Goal: Task Accomplishment & Management: Use online tool/utility

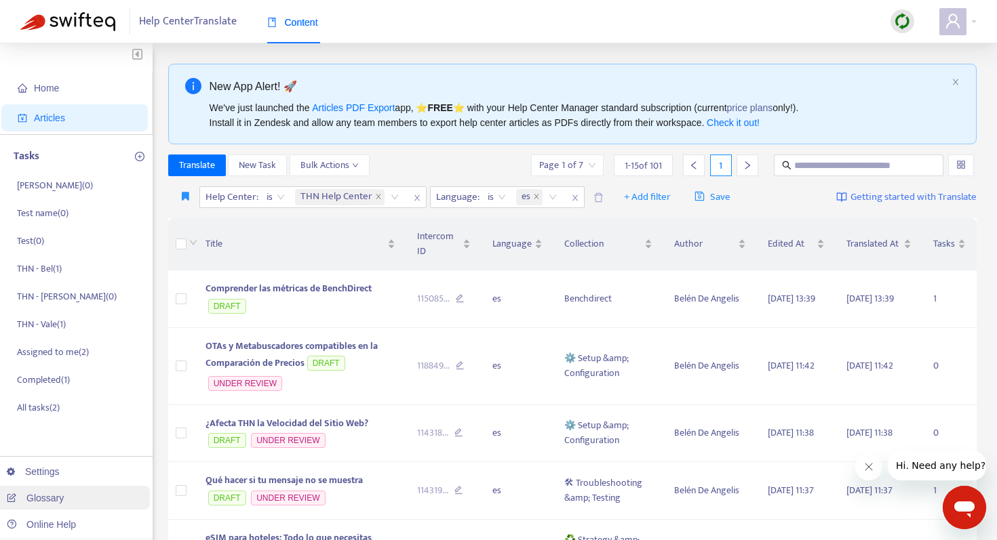
click at [39, 493] on link "Glossary" at bounding box center [35, 498] width 57 height 11
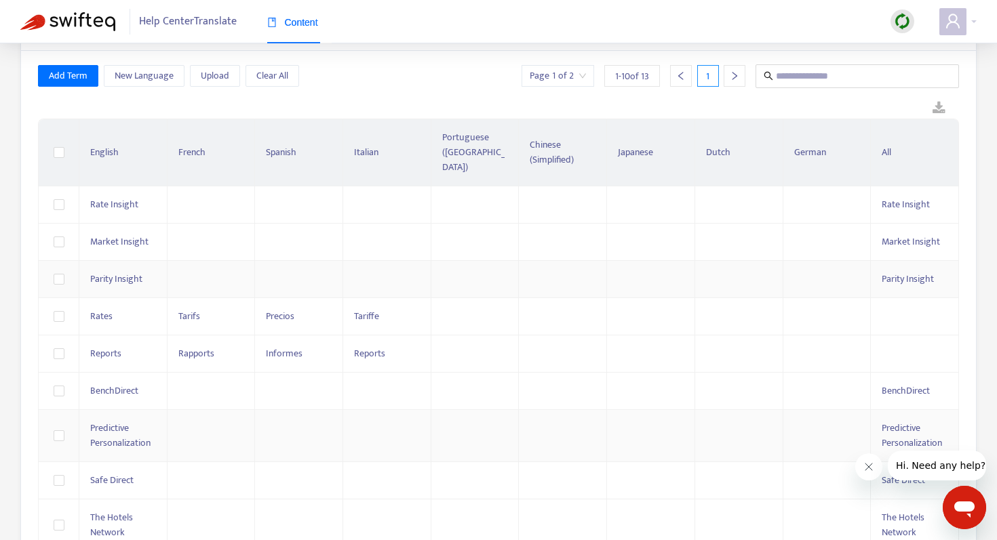
scroll to position [76, 0]
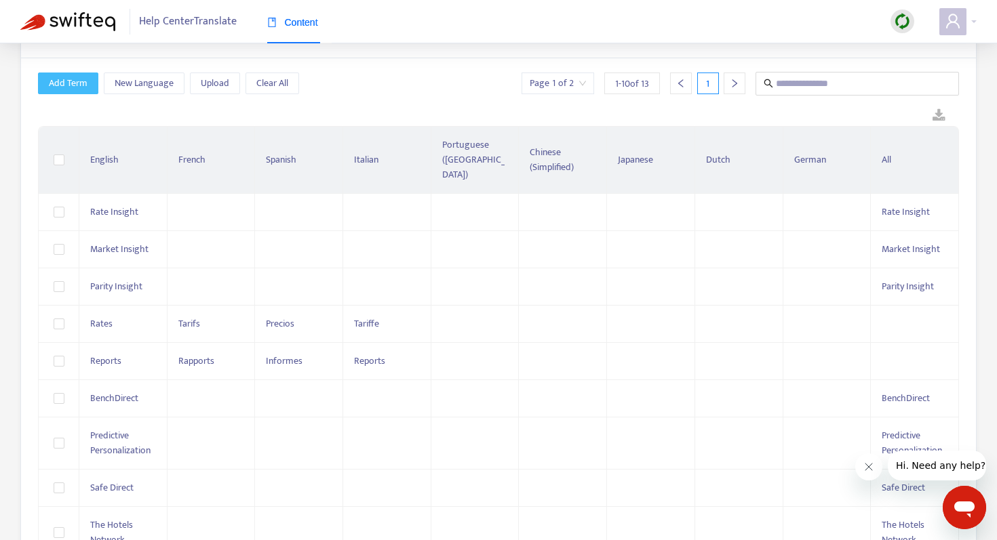
click at [83, 87] on span "Add Term" at bounding box center [68, 83] width 39 height 15
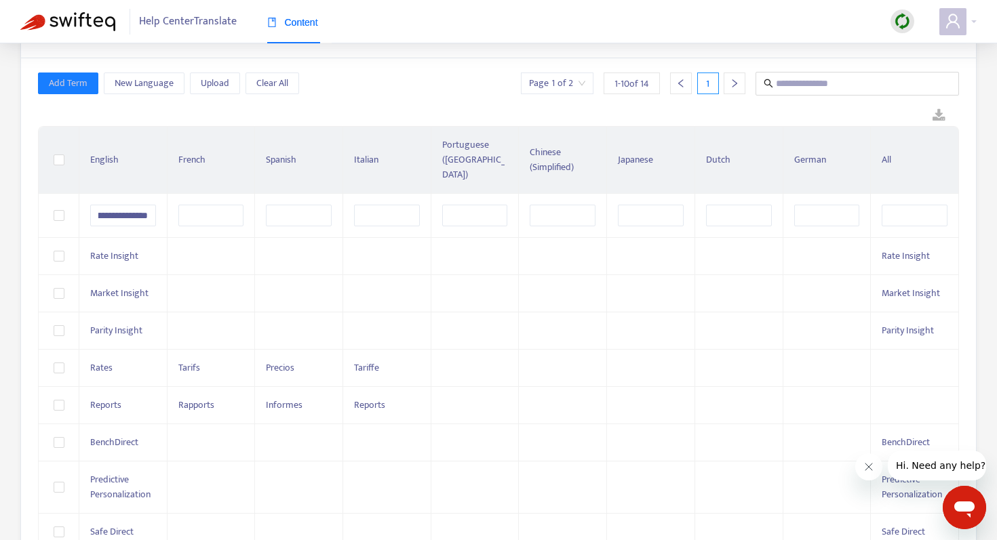
scroll to position [0, 0]
type input "**********"
click at [934, 205] on input "text" at bounding box center [914, 216] width 66 height 22
click at [926, 205] on input "text" at bounding box center [914, 216] width 66 height 22
click at [921, 205] on input "text" at bounding box center [914, 216] width 66 height 22
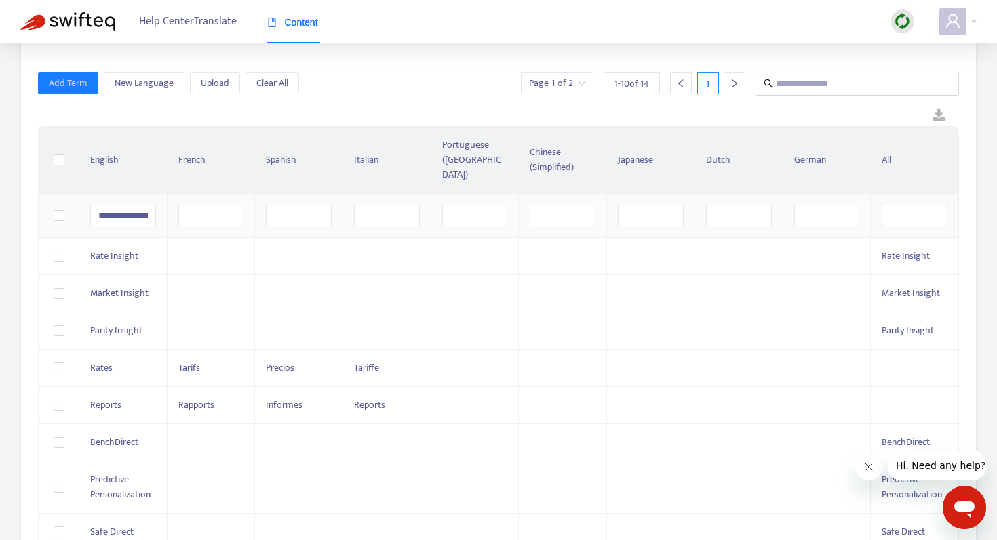
paste input "**********"
type input "**********"
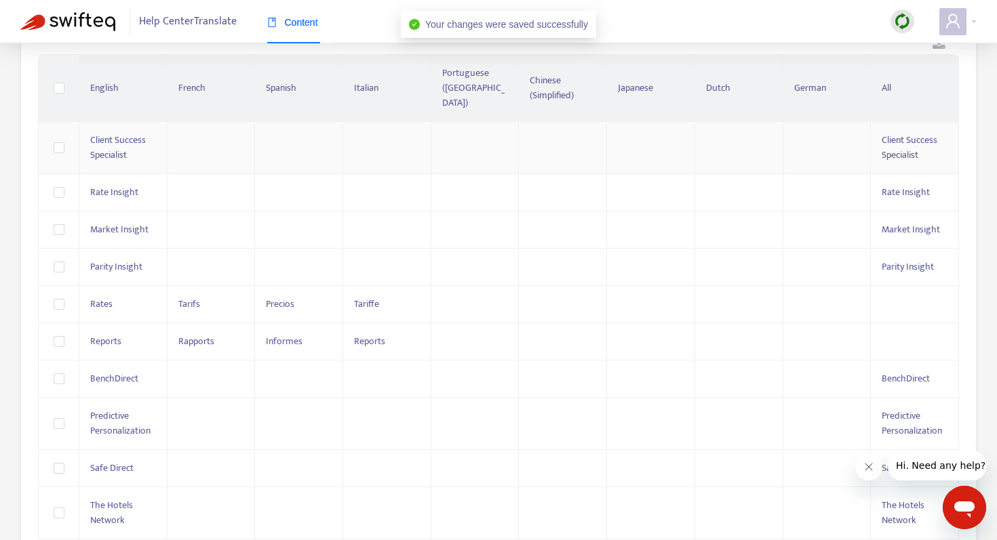
scroll to position [166, 0]
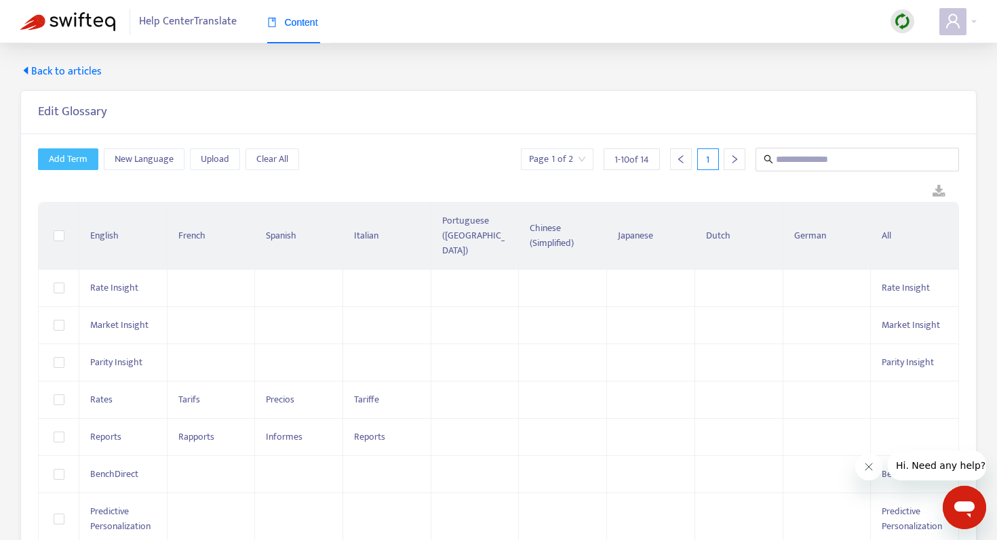
click at [68, 161] on span "Add Term" at bounding box center [68, 159] width 39 height 15
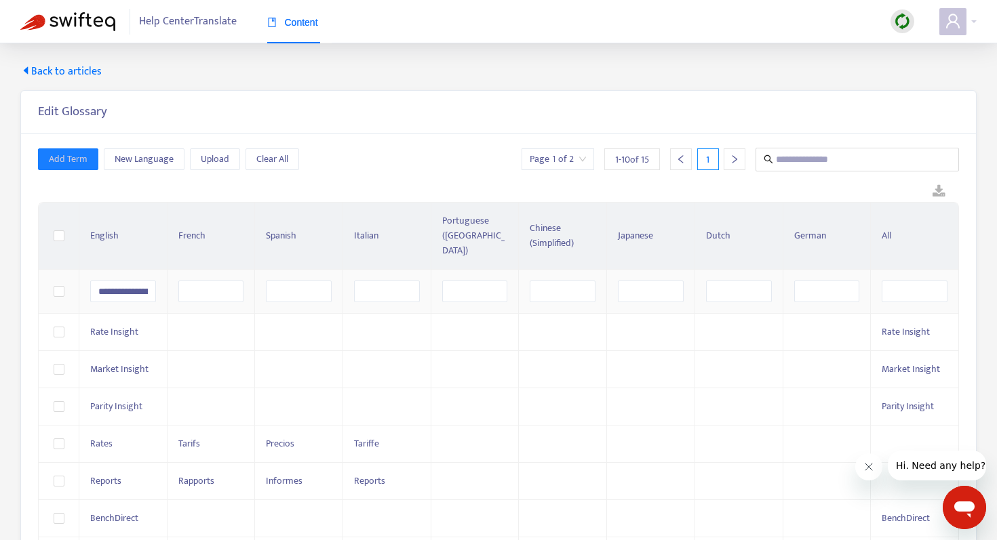
scroll to position [0, 60]
type input "**********"
click at [925, 281] on input "text" at bounding box center [914, 292] width 66 height 22
paste input "**********"
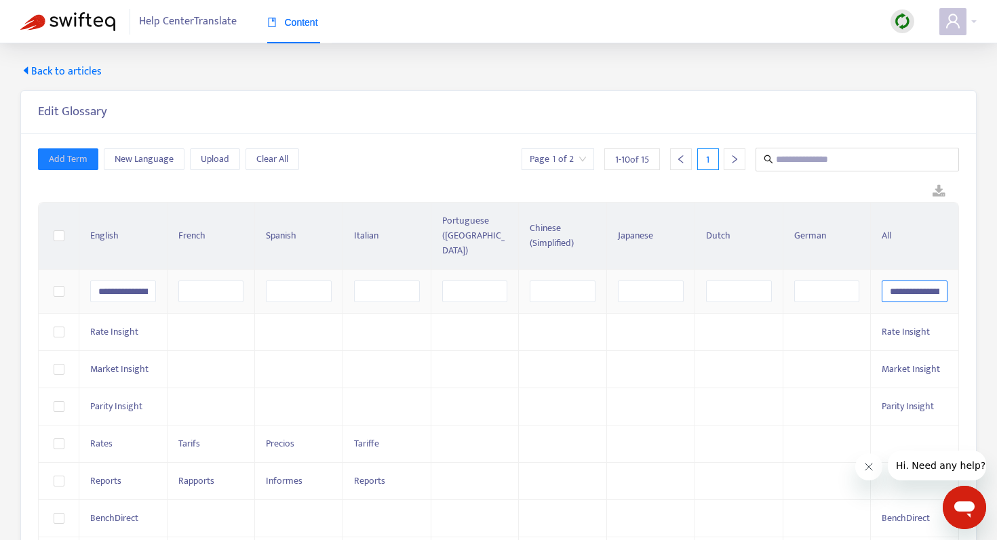
scroll to position [0, 60]
type input "**********"
click at [861, 206] on th "German" at bounding box center [827, 236] width 88 height 67
click at [376, 155] on div "Add Term New Language Upload Clear All Page 1 of 2 1 - 10 of 15 1" at bounding box center [498, 160] width 921 height 24
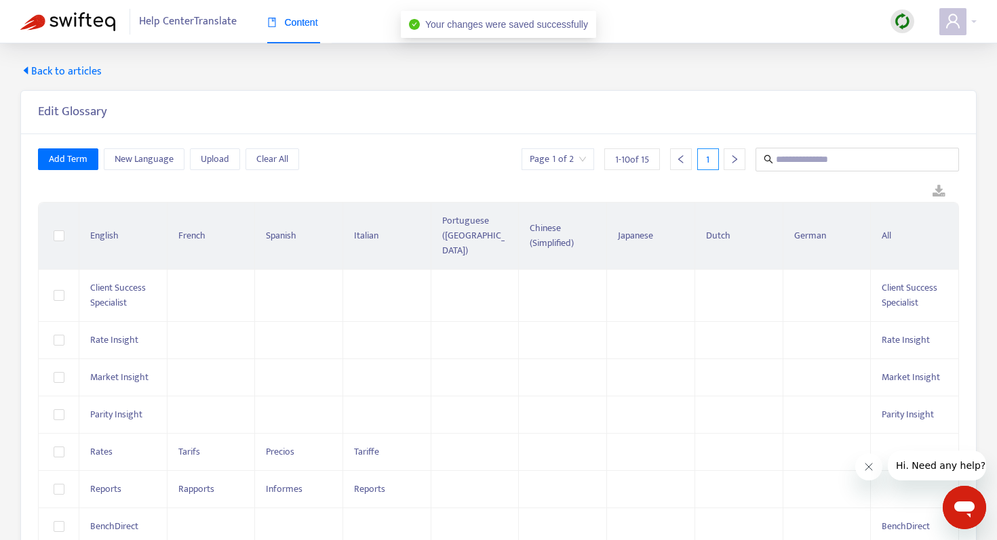
click at [79, 71] on span "Back to articles" at bounding box center [60, 72] width 81 height 16
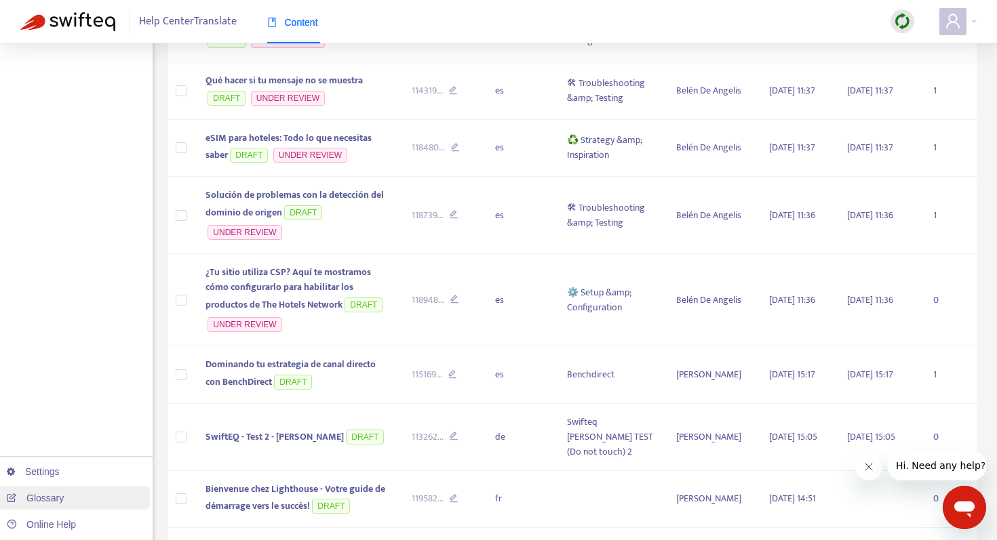
click at [39, 493] on link "Glossary" at bounding box center [35, 498] width 57 height 11
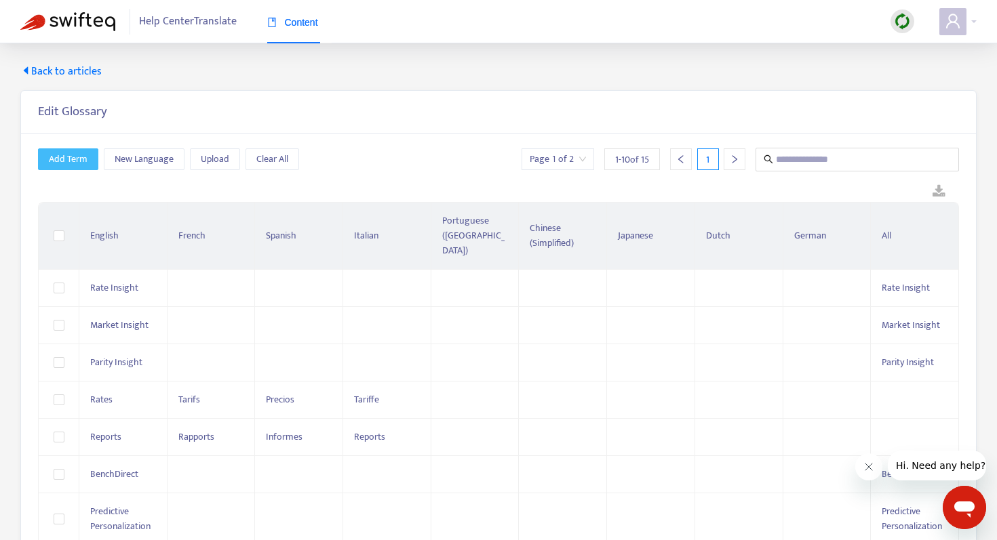
click at [77, 160] on span "Add Term" at bounding box center [68, 159] width 39 height 15
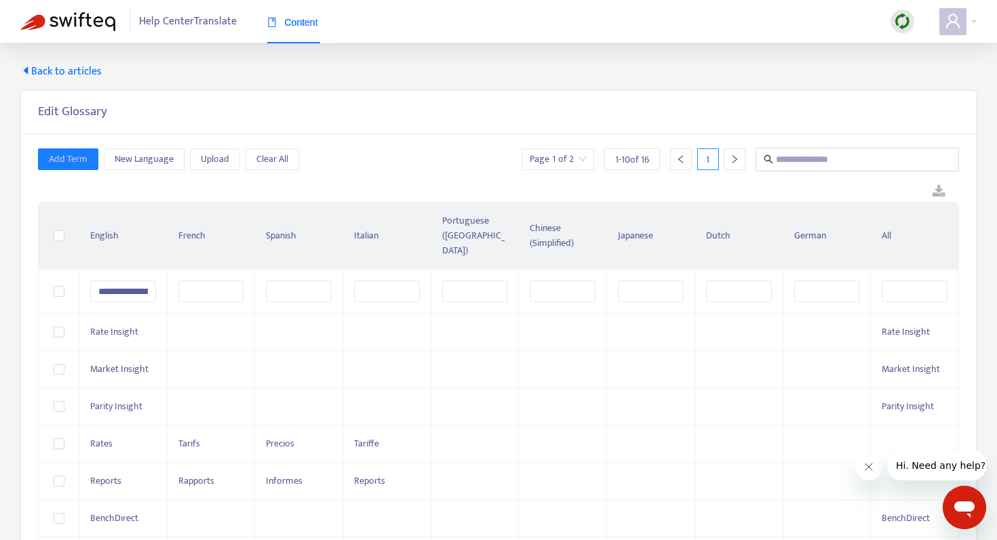
scroll to position [0, 60]
type input "**********"
click at [894, 281] on input "text" at bounding box center [914, 292] width 66 height 22
paste input "**********"
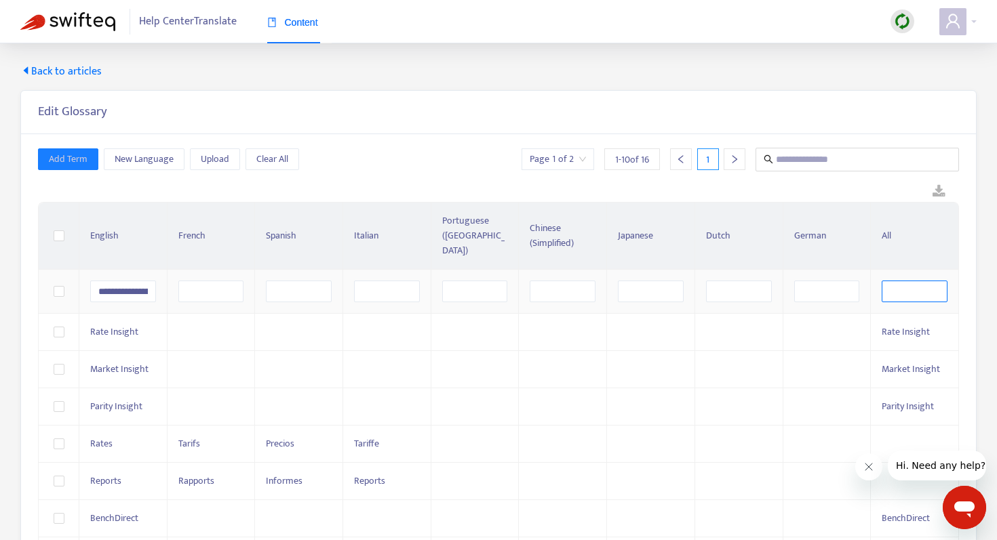
type input "**********"
click at [827, 196] on div at bounding box center [498, 192] width 921 height 20
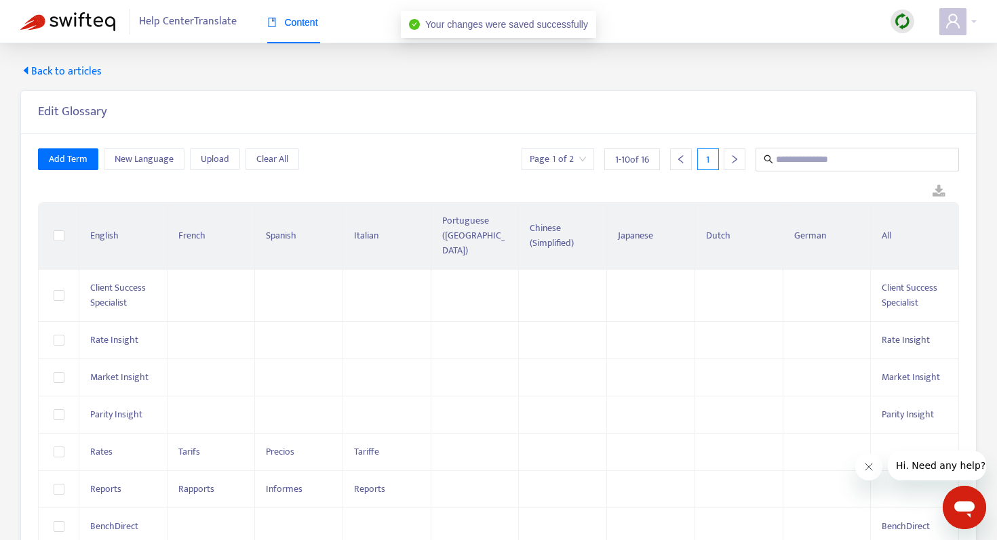
click at [83, 66] on span "Back to articles" at bounding box center [60, 72] width 81 height 16
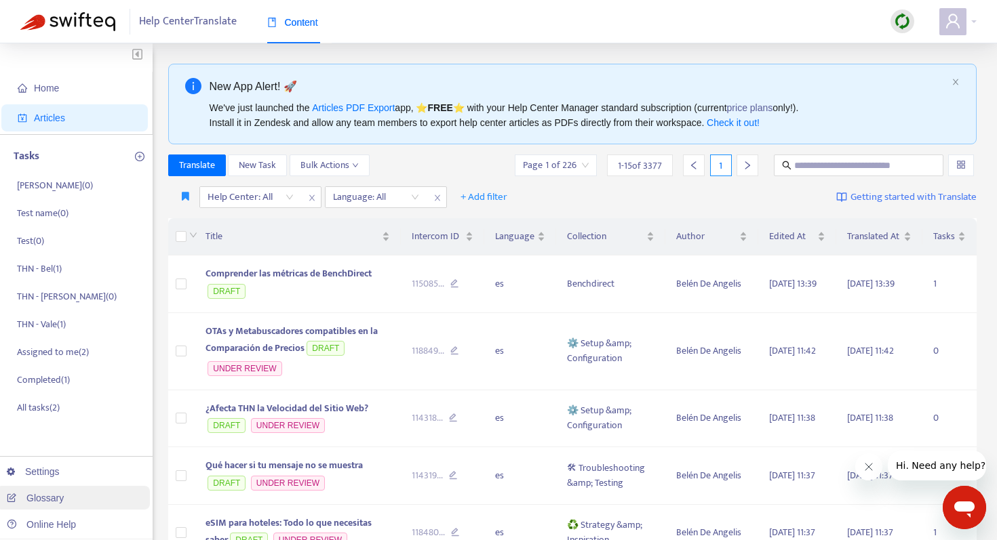
click at [35, 496] on link "Glossary" at bounding box center [35, 498] width 57 height 11
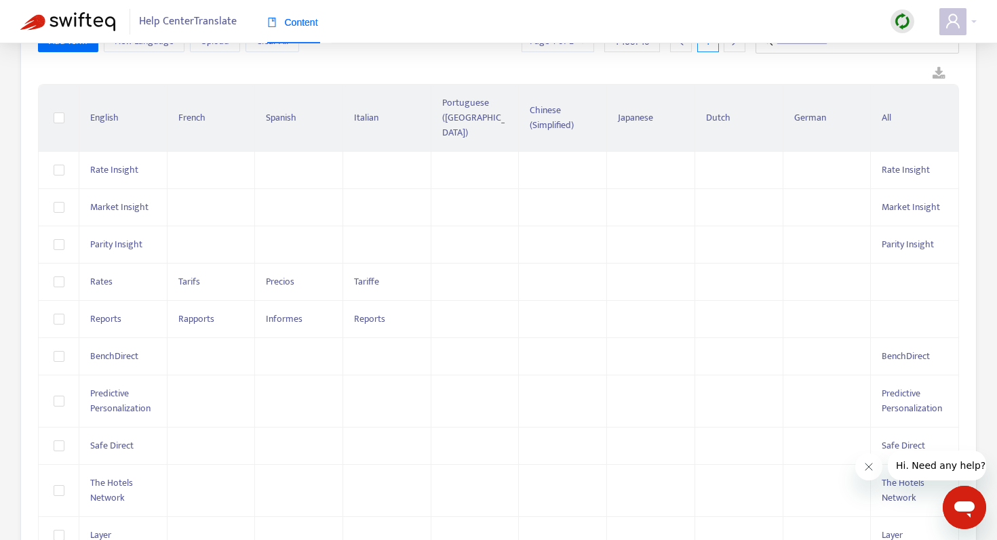
scroll to position [104, 0]
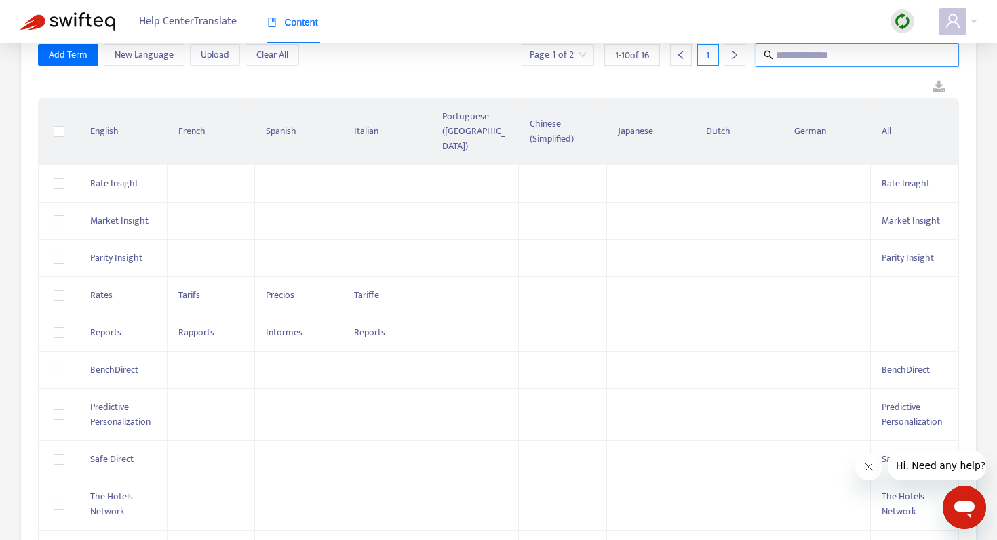
click at [778, 49] on input "text" at bounding box center [858, 55] width 164 height 17
paste input "**********"
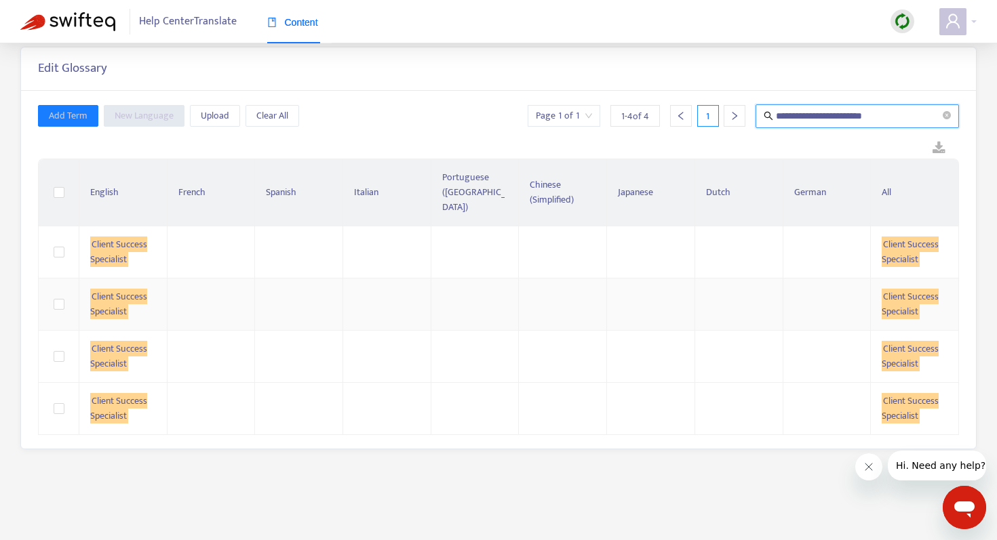
type input "**********"
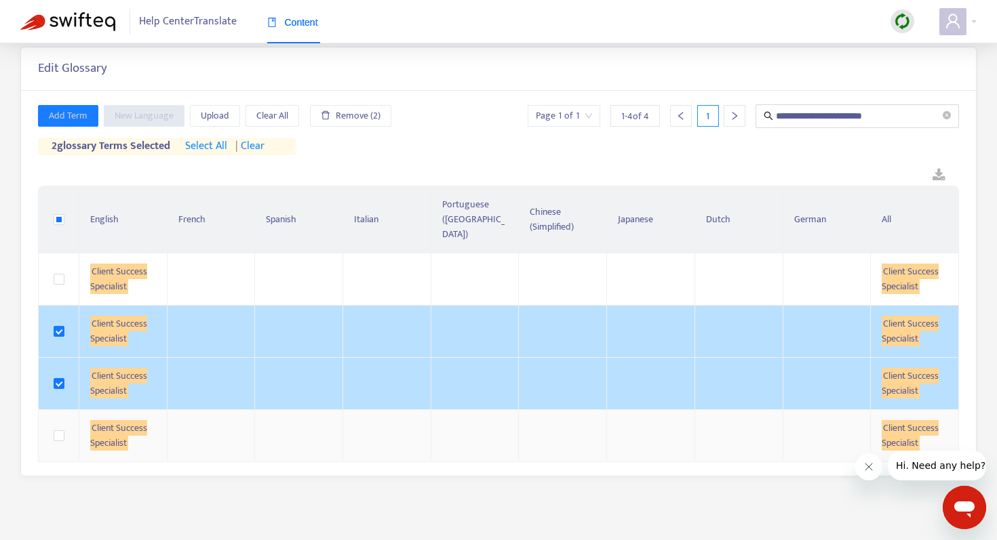
click at [51, 415] on td at bounding box center [59, 436] width 41 height 52
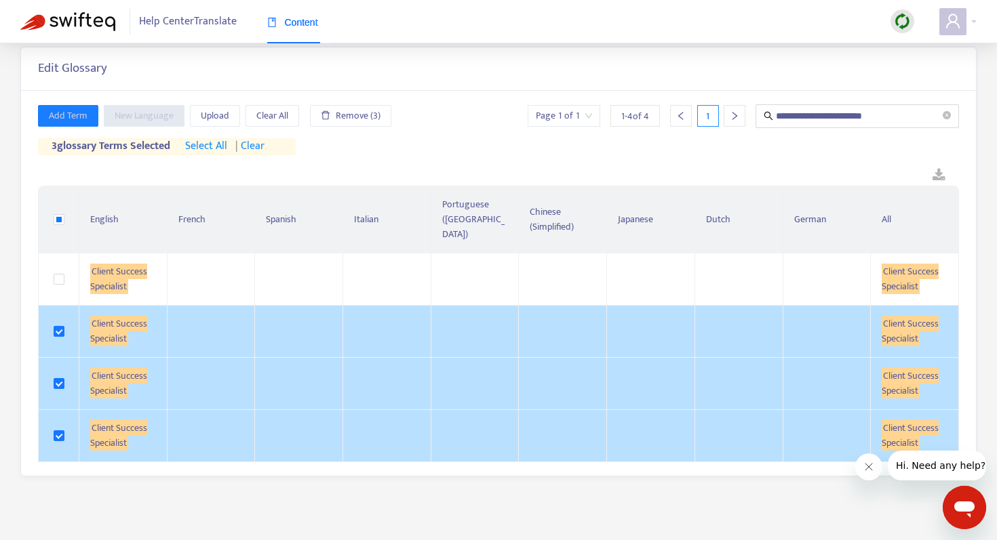
click at [258, 149] on span "| clear" at bounding box center [249, 146] width 32 height 16
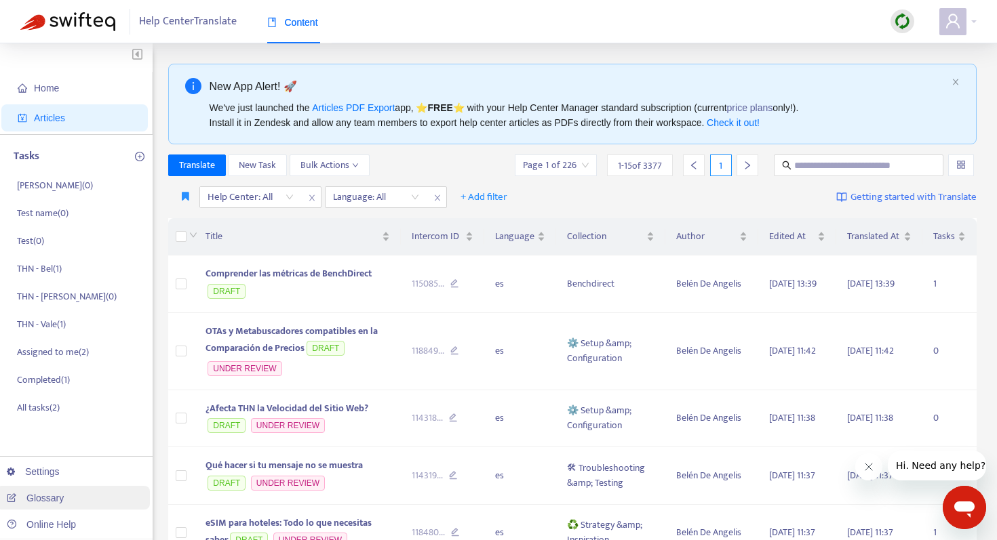
click at [45, 493] on link "Glossary" at bounding box center [35, 498] width 57 height 11
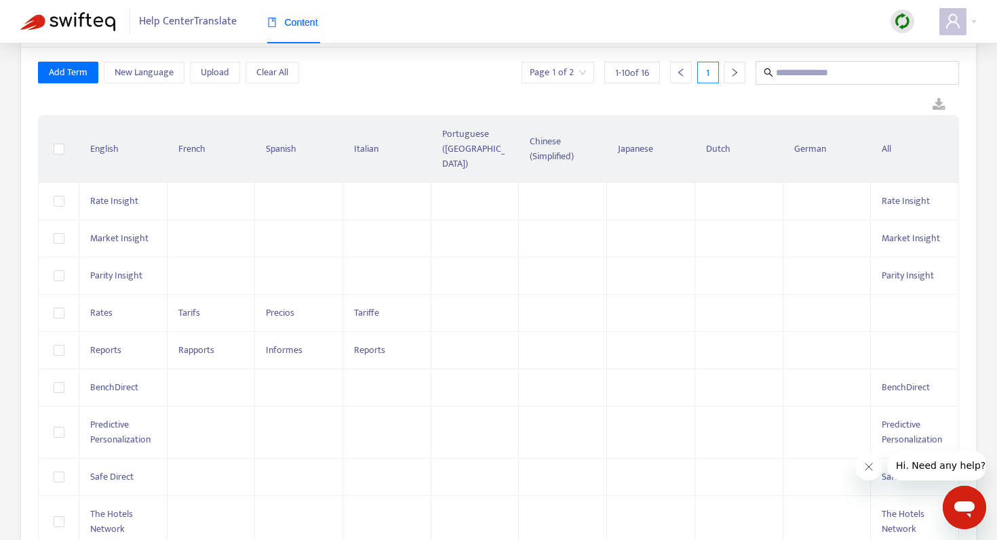
click at [713, 68] on div "1" at bounding box center [708, 73] width 22 height 22
click at [731, 68] on icon "right" at bounding box center [734, 72] width 9 height 9
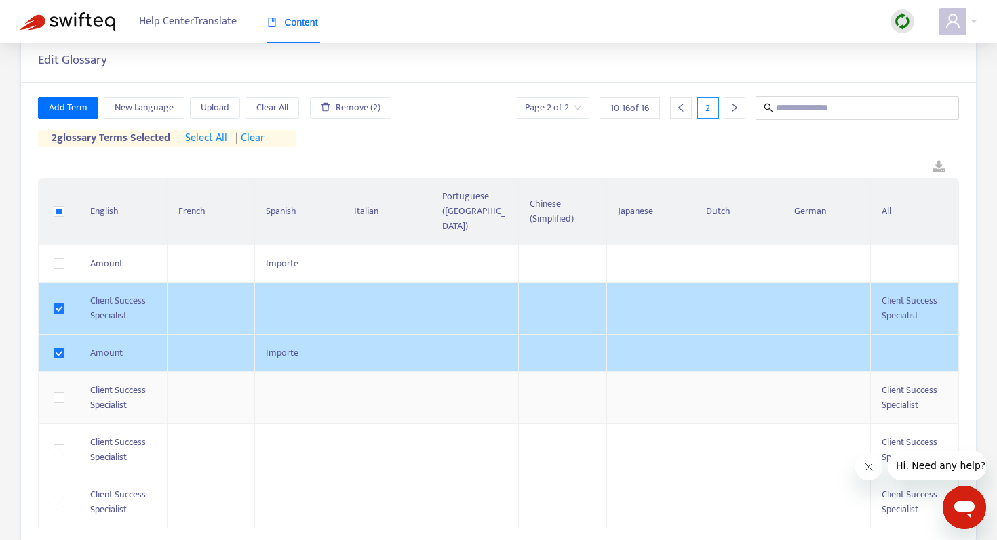
scroll to position [59, 0]
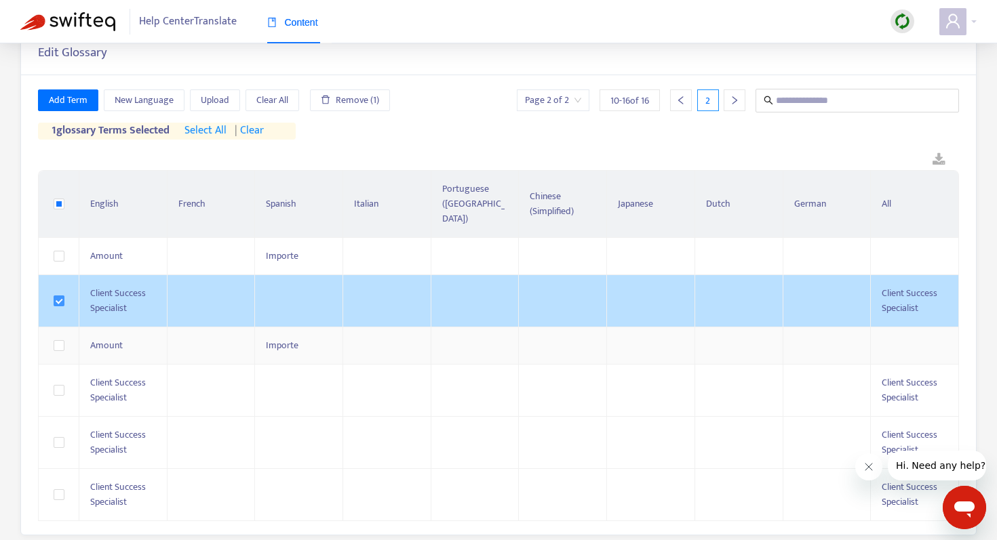
click at [60, 294] on label at bounding box center [59, 301] width 11 height 15
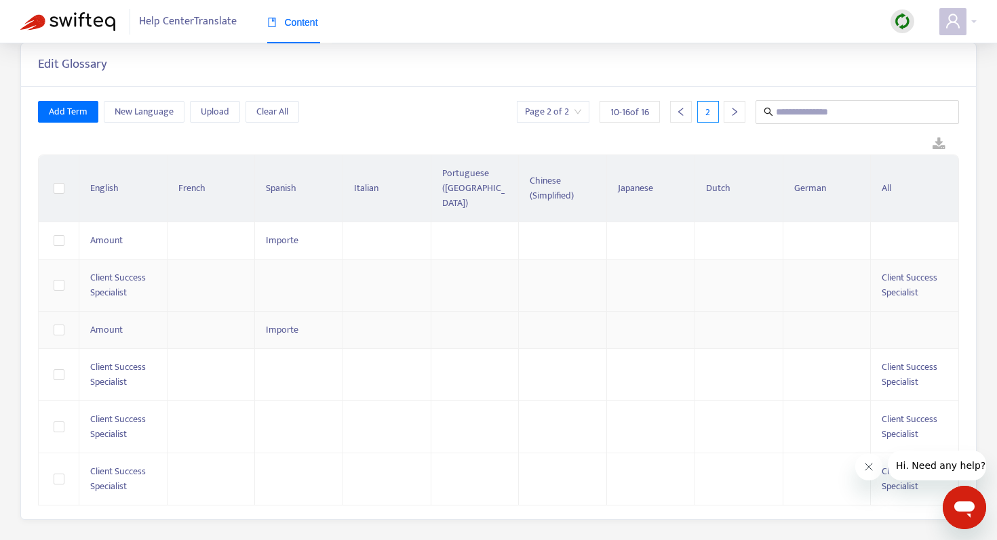
scroll to position [43, 0]
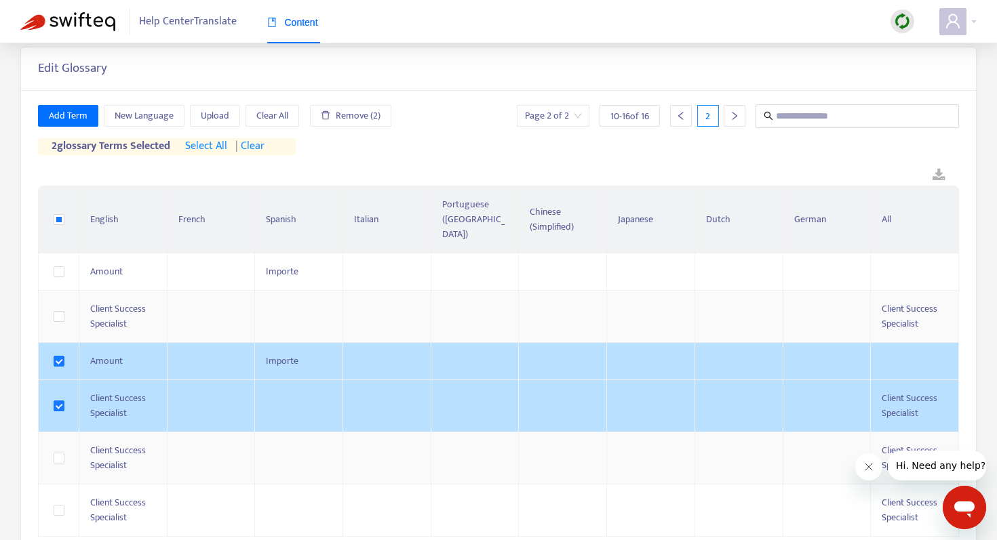
click at [54, 461] on td at bounding box center [59, 459] width 41 height 52
click at [58, 485] on td at bounding box center [59, 511] width 41 height 52
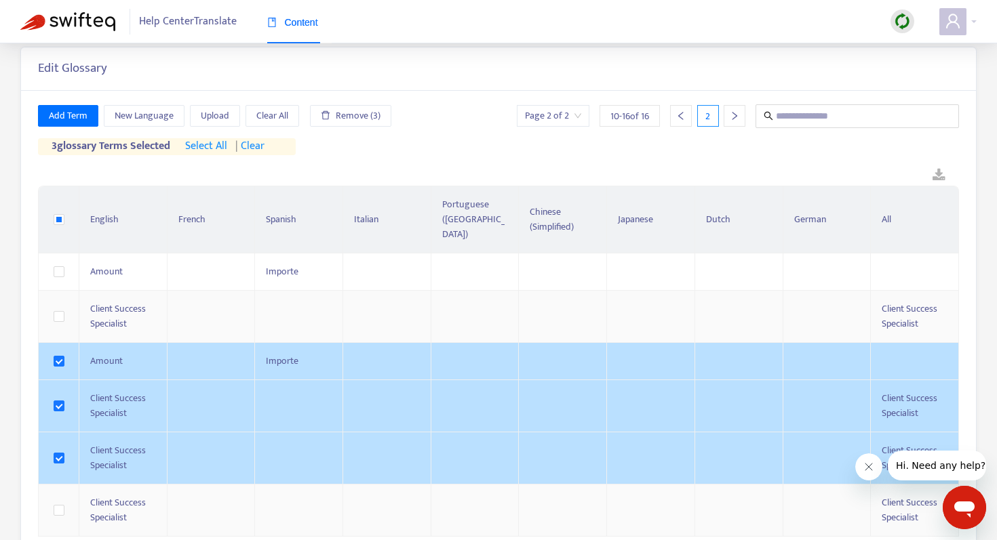
click at [52, 490] on td at bounding box center [59, 511] width 41 height 52
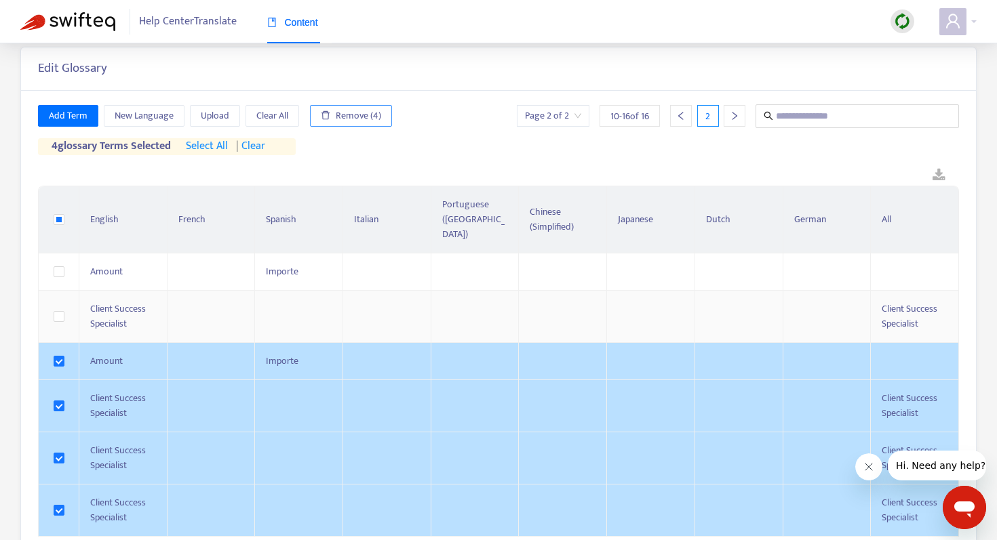
click at [337, 116] on span "Remove (4)" at bounding box center [358, 115] width 45 height 15
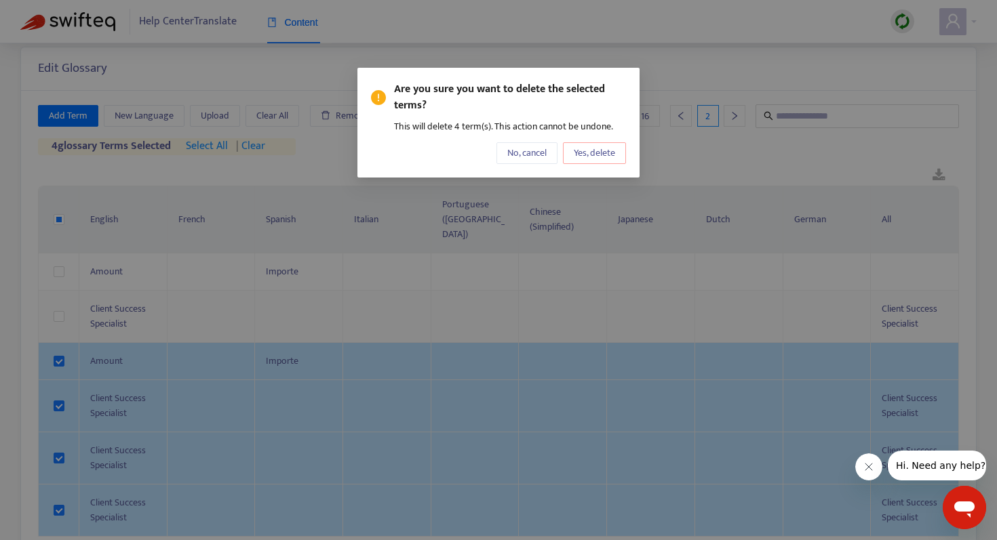
click at [587, 147] on span "Yes, delete" at bounding box center [594, 153] width 41 height 15
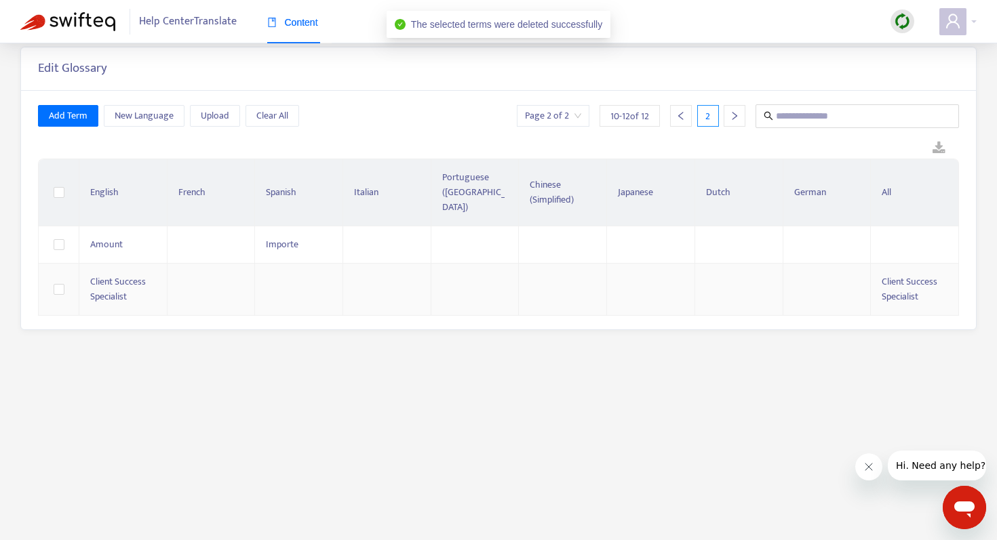
click at [684, 111] on icon "left" at bounding box center [680, 115] width 9 height 9
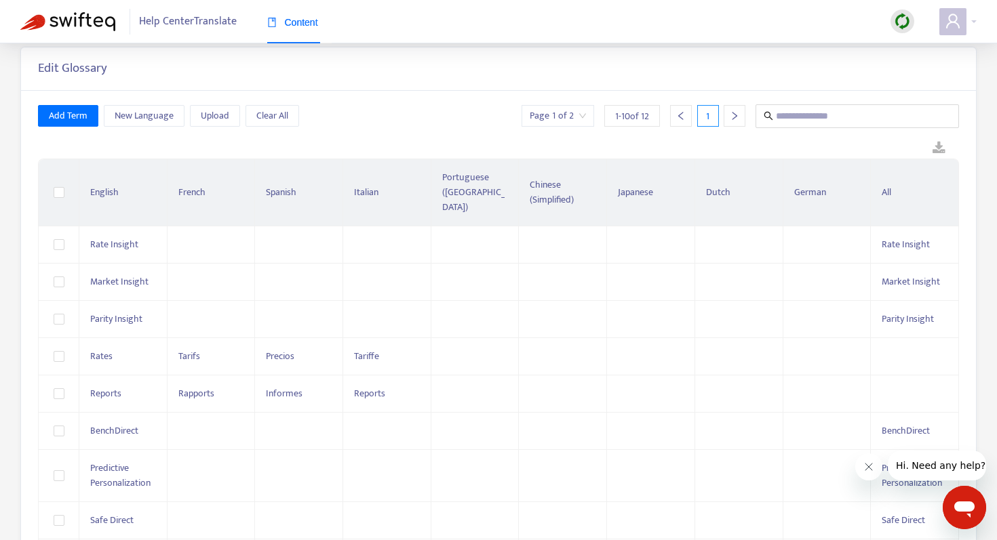
click at [182, 155] on div at bounding box center [498, 148] width 921 height 20
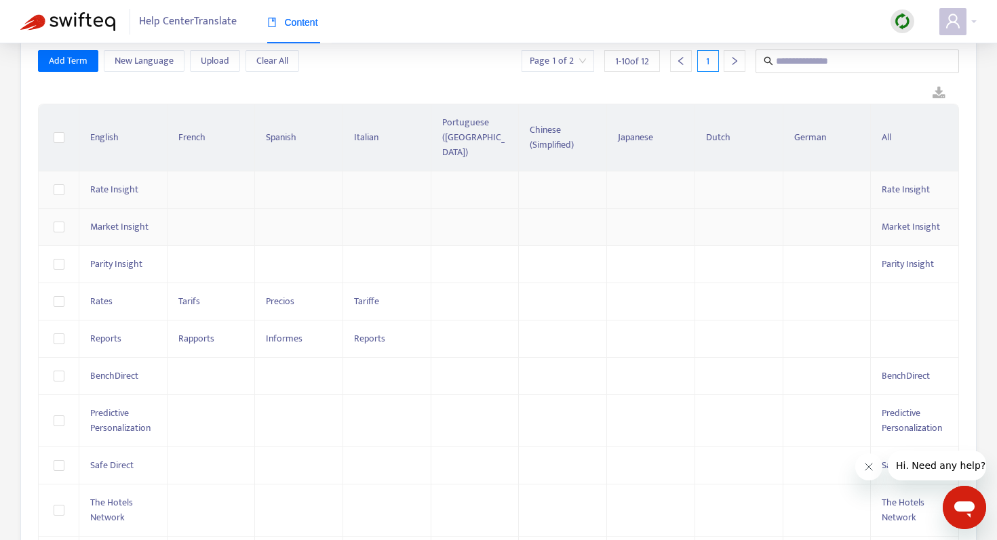
scroll to position [11, 0]
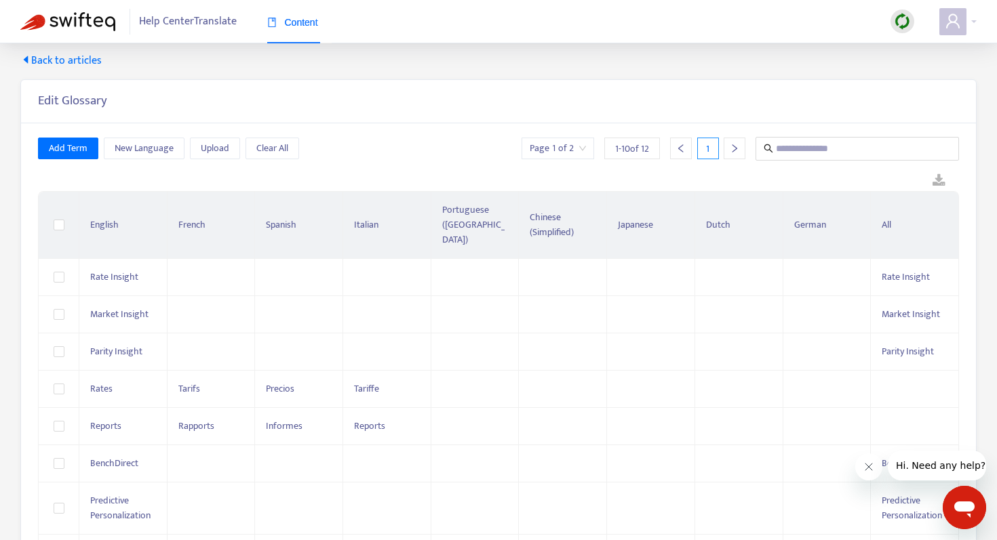
click at [734, 151] on icon "right" at bounding box center [734, 148] width 9 height 9
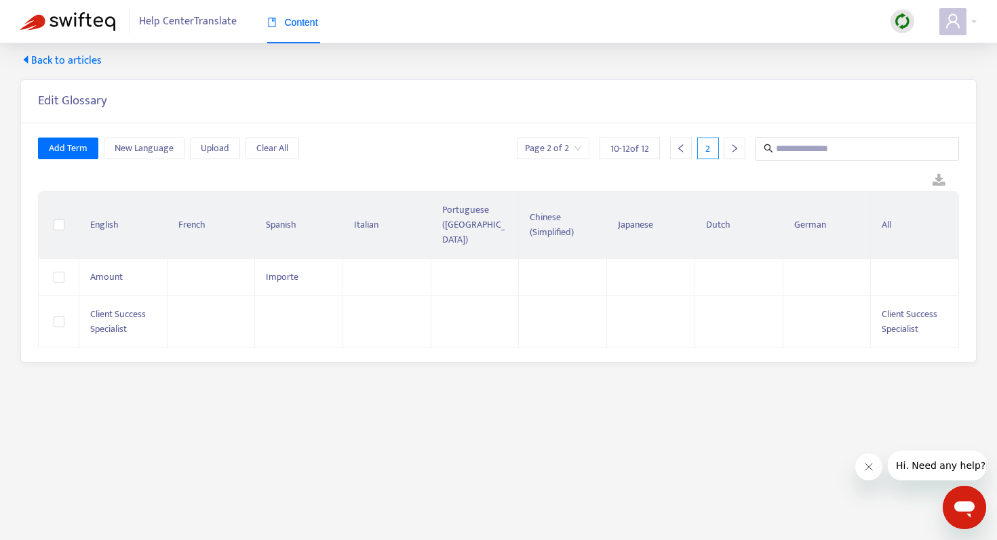
click at [682, 147] on icon "left" at bounding box center [680, 148] width 9 height 9
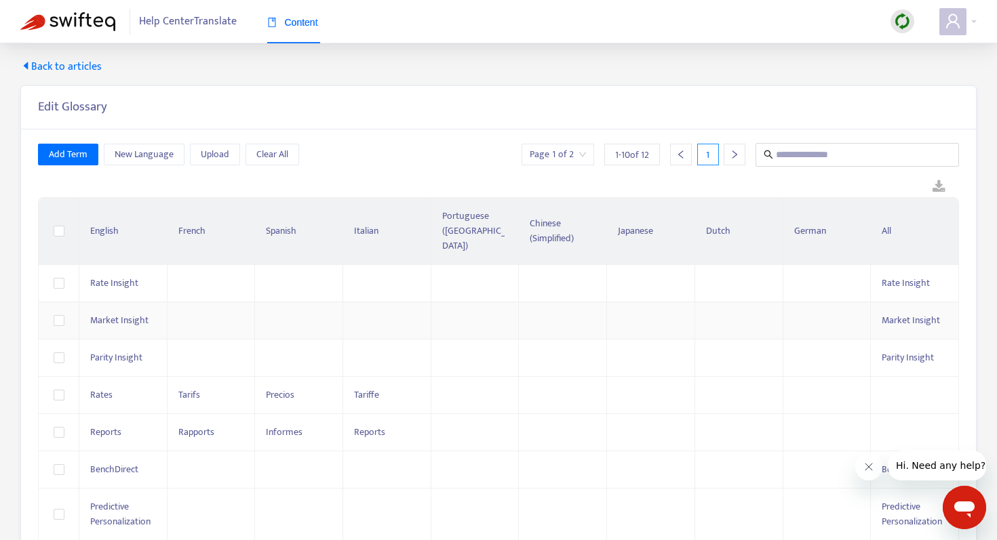
scroll to position [0, 0]
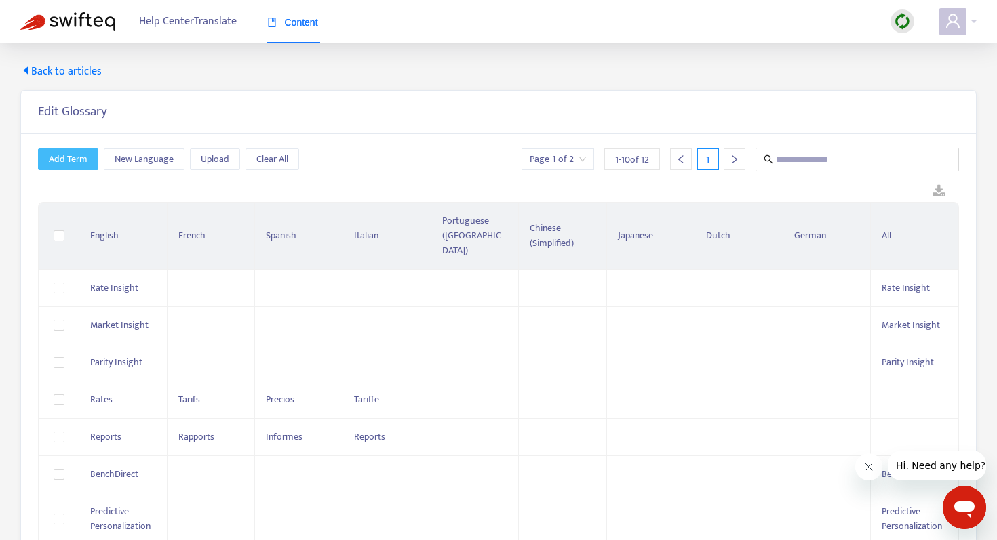
click at [81, 164] on span "Add Term" at bounding box center [68, 159] width 39 height 15
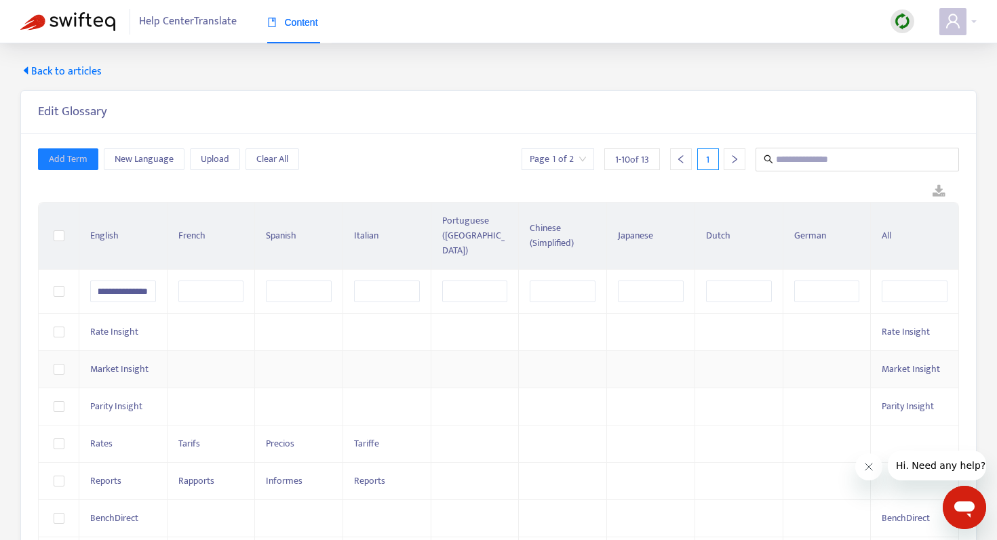
scroll to position [0, 28]
type input "**********"
click at [298, 281] on input "text" at bounding box center [299, 292] width 66 height 22
type input "**********"
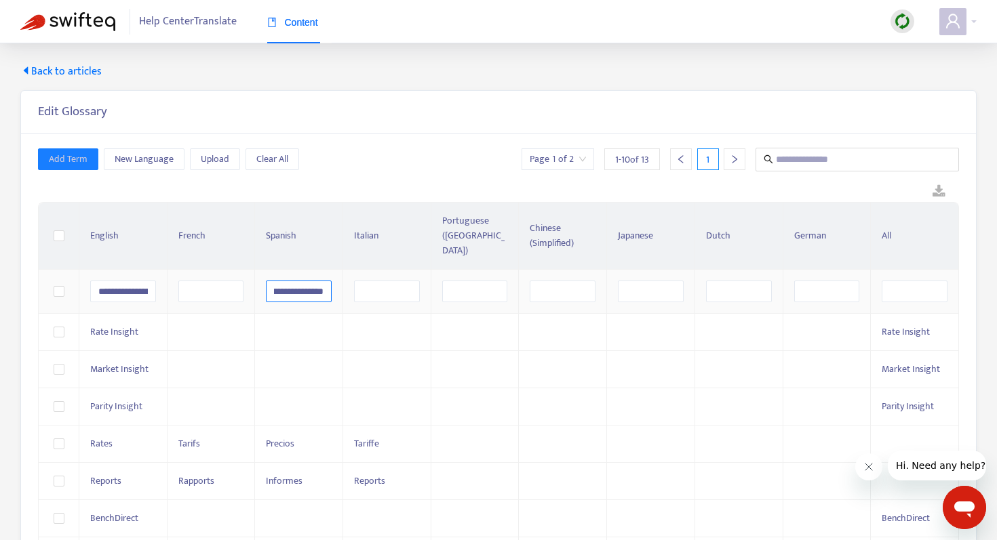
scroll to position [0, 54]
click at [388, 179] on div "**********" at bounding box center [498, 414] width 921 height 532
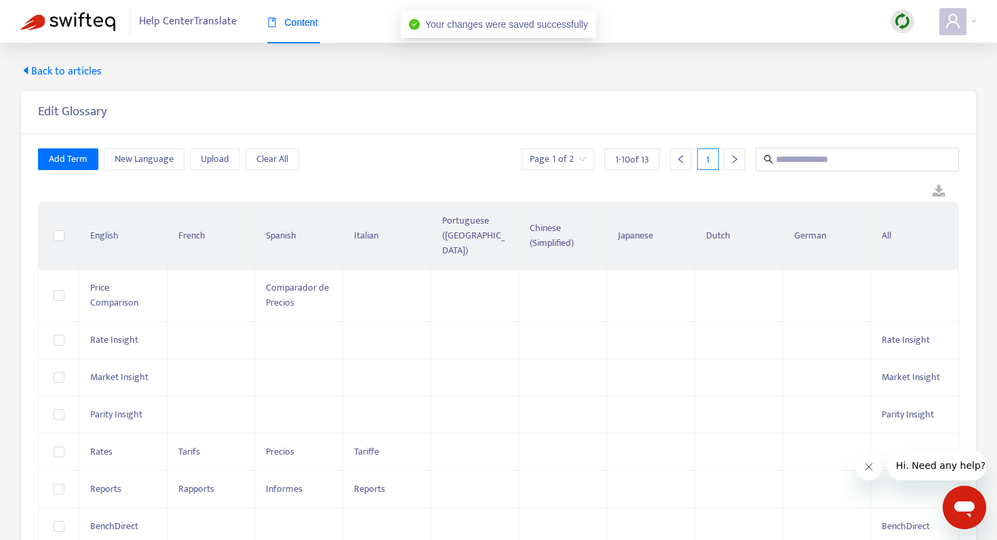
click at [109, 226] on th "English" at bounding box center [123, 236] width 88 height 67
click at [292, 223] on th "Spanish" at bounding box center [299, 236] width 88 height 67
click at [280, 227] on th "Spanish" at bounding box center [299, 236] width 88 height 67
click at [679, 163] on icon "left" at bounding box center [680, 159] width 9 height 9
click at [753, 161] on div "Page 1 of 2 1 - 10 of 13 1" at bounding box center [739, 160] width 437 height 24
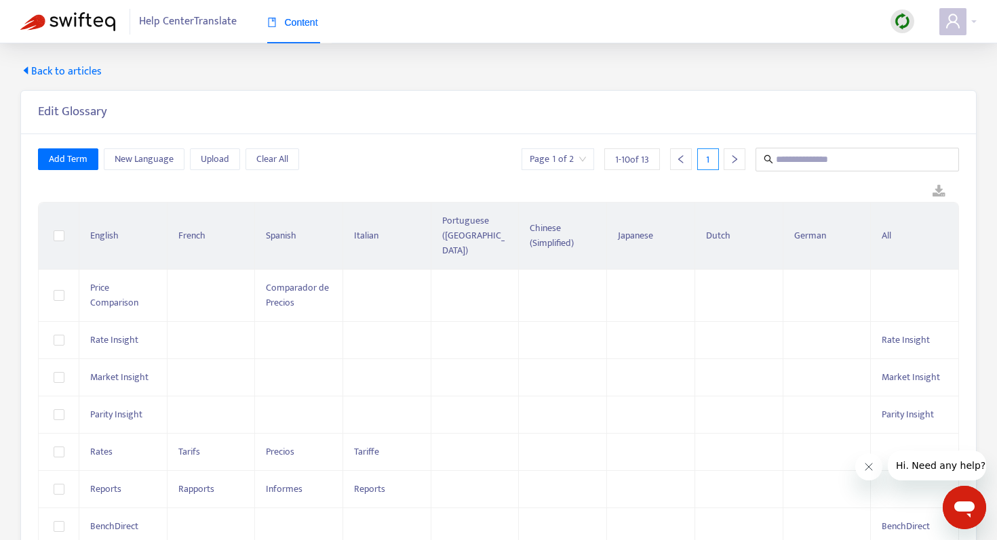
click at [744, 161] on div at bounding box center [734, 159] width 22 height 22
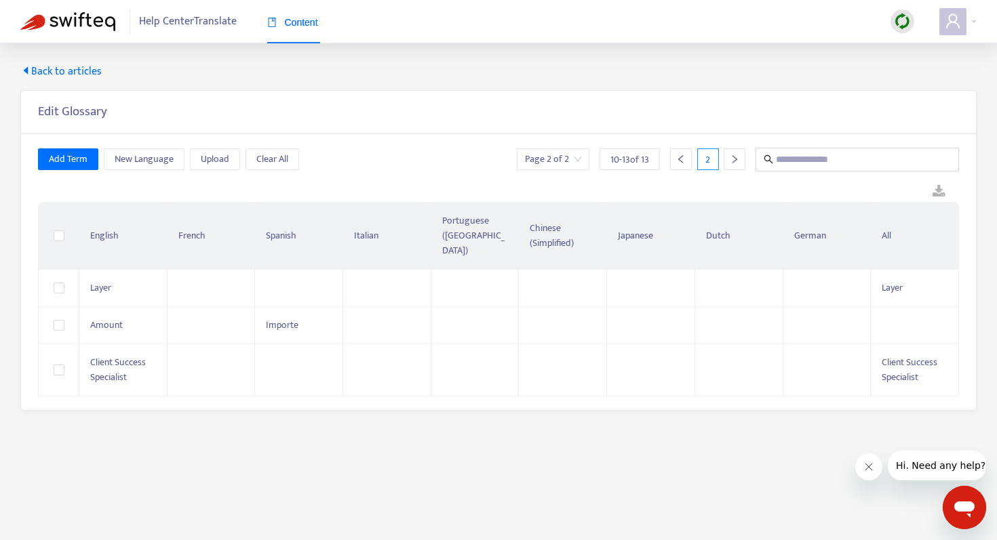
click at [681, 159] on icon "left" at bounding box center [680, 159] width 9 height 9
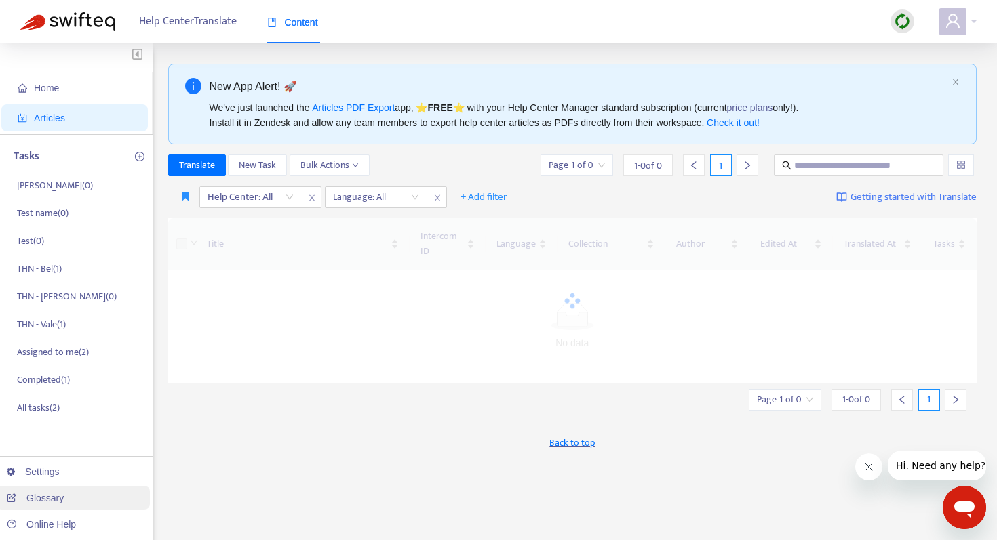
click at [46, 504] on link "Glossary" at bounding box center [35, 498] width 57 height 11
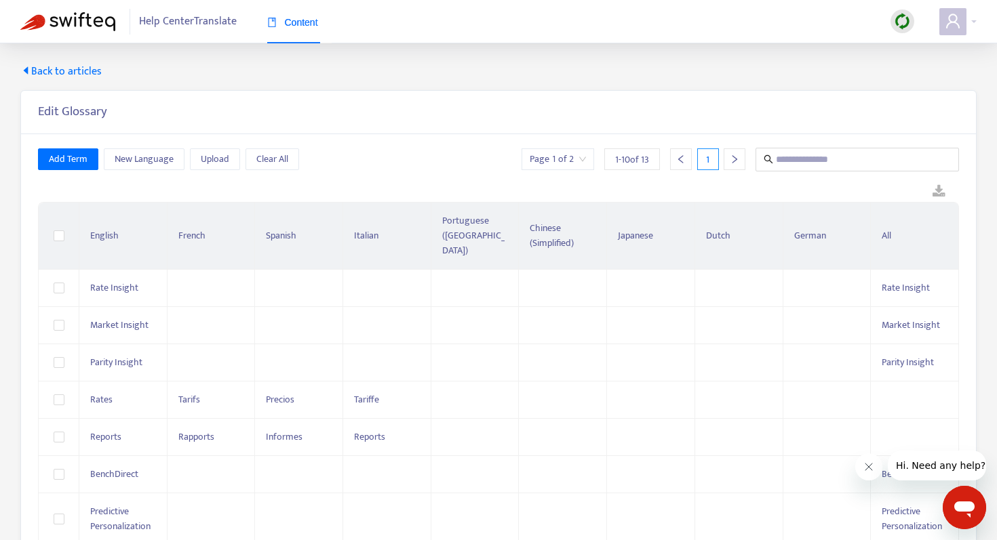
click at [738, 160] on icon "right" at bounding box center [734, 159] width 9 height 9
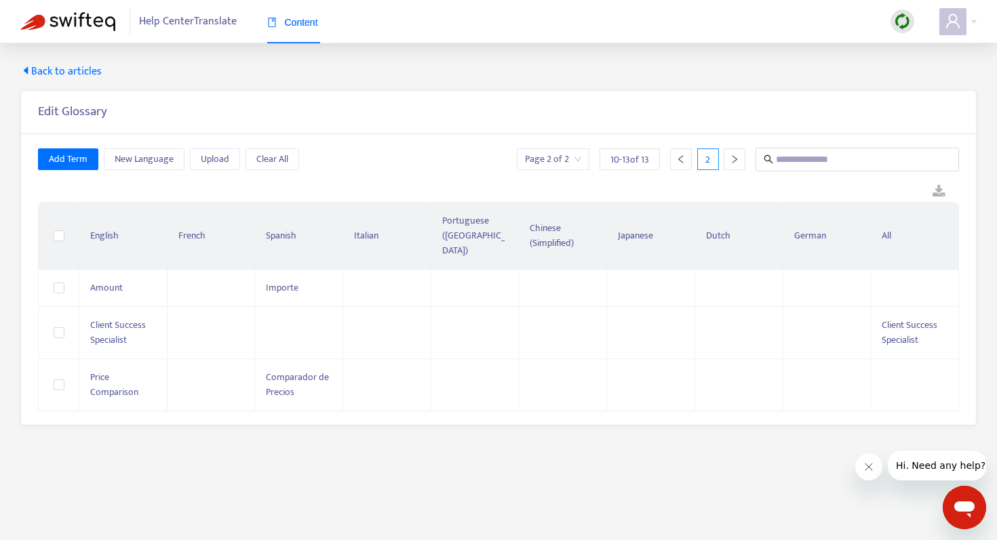
click at [189, 445] on main "Back to articles Edit Glossary Add Term New Language Upload Clear All Page 2 of…" at bounding box center [498, 313] width 997 height 540
click at [690, 199] on div at bounding box center [498, 192] width 921 height 20
click at [176, 165] on button "New Language" at bounding box center [144, 159] width 81 height 22
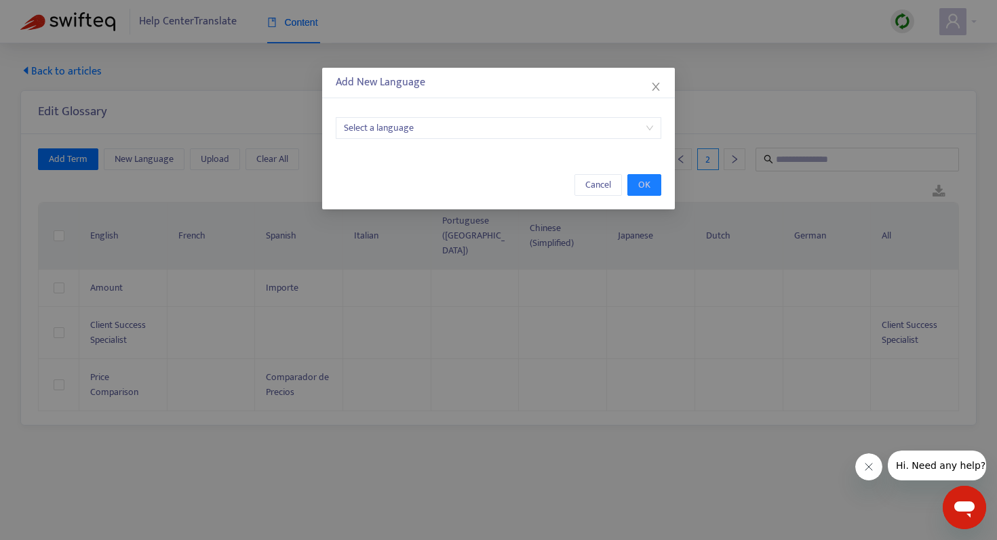
click at [625, 127] on input "search" at bounding box center [498, 128] width 309 height 20
click at [587, 185] on span "Cancel" at bounding box center [598, 185] width 26 height 15
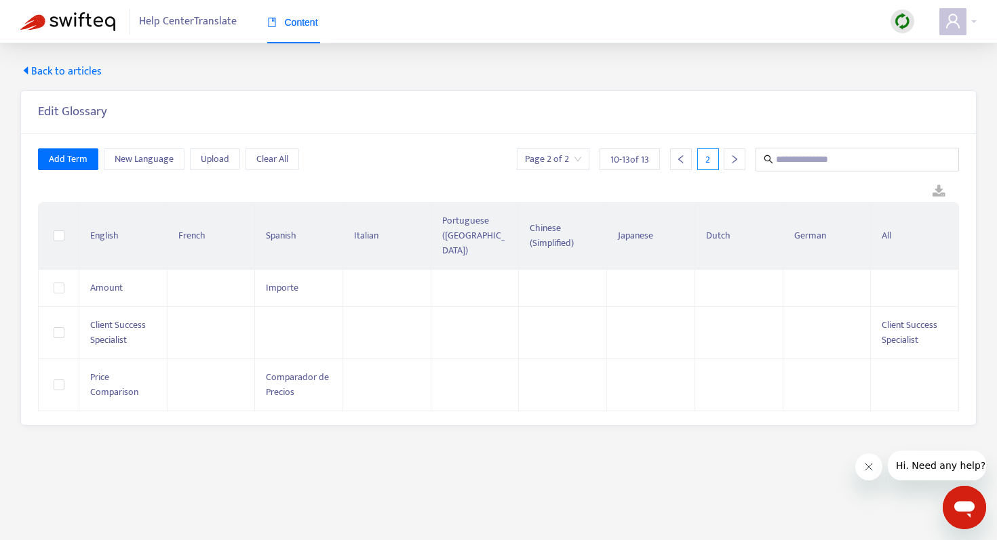
click at [681, 157] on icon "left" at bounding box center [680, 159] width 5 height 8
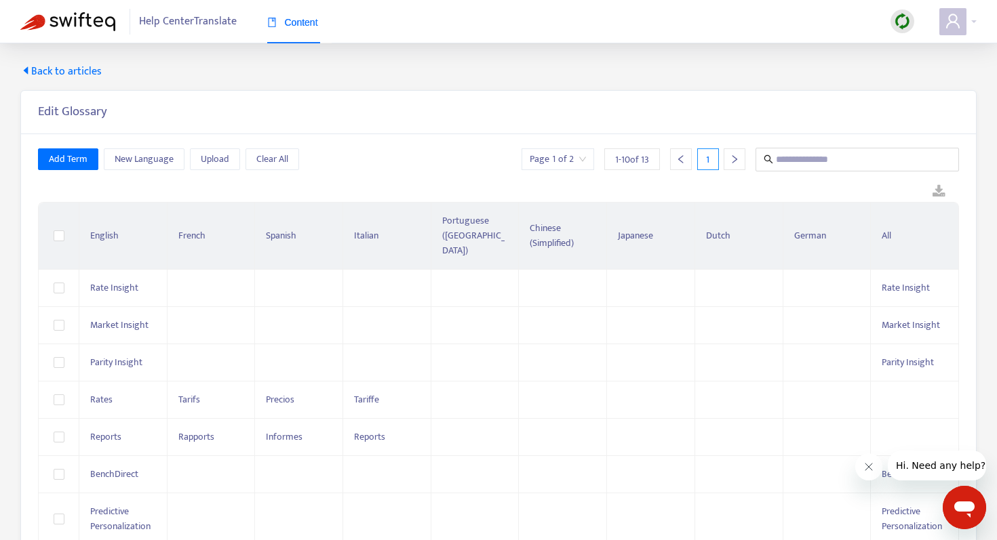
click at [732, 163] on icon "right" at bounding box center [734, 159] width 5 height 8
